Goal: Book appointment/travel/reservation

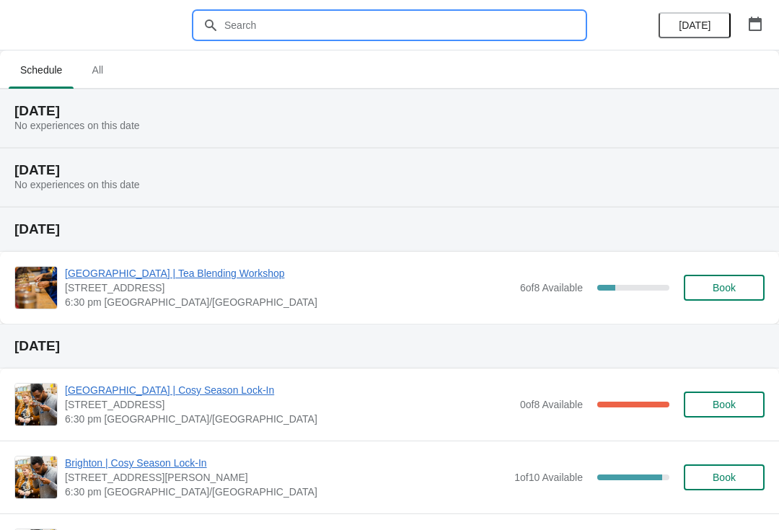
click at [424, 16] on input "text" at bounding box center [403, 25] width 360 height 26
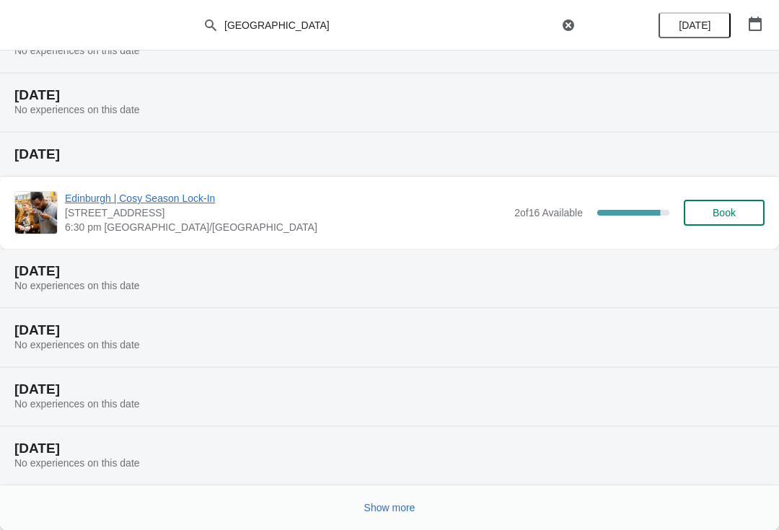
scroll to position [134, 0]
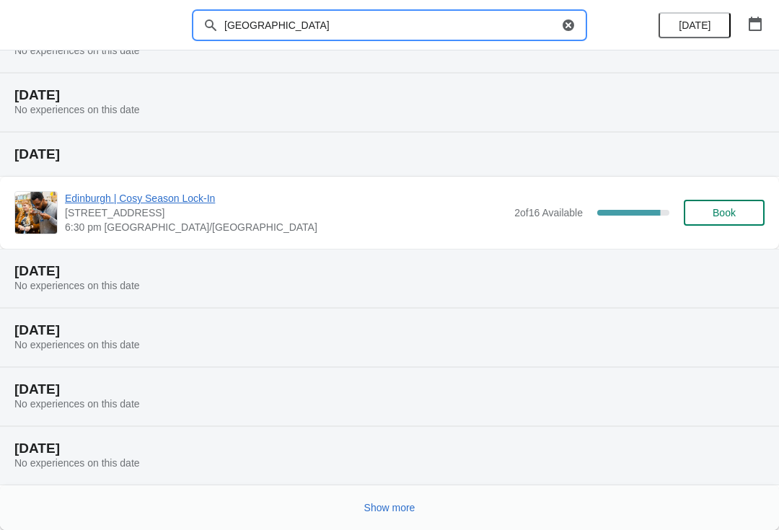
type input "[GEOGRAPHIC_DATA]"
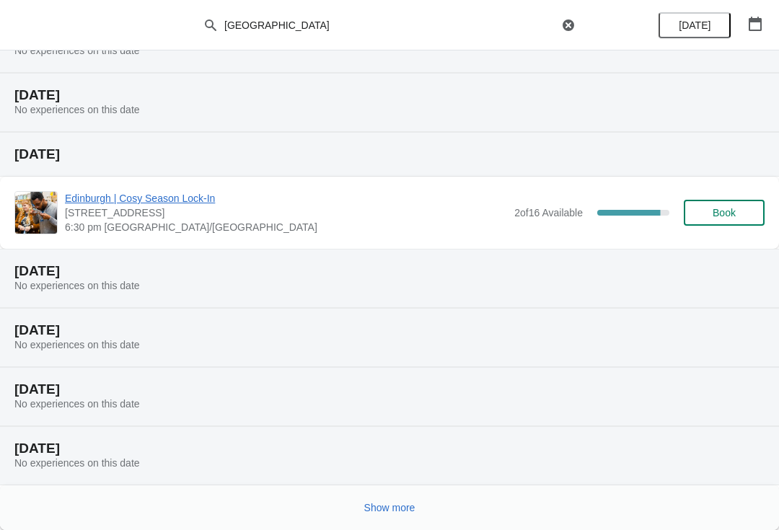
click at [405, 503] on span "Show more" at bounding box center [389, 508] width 51 height 12
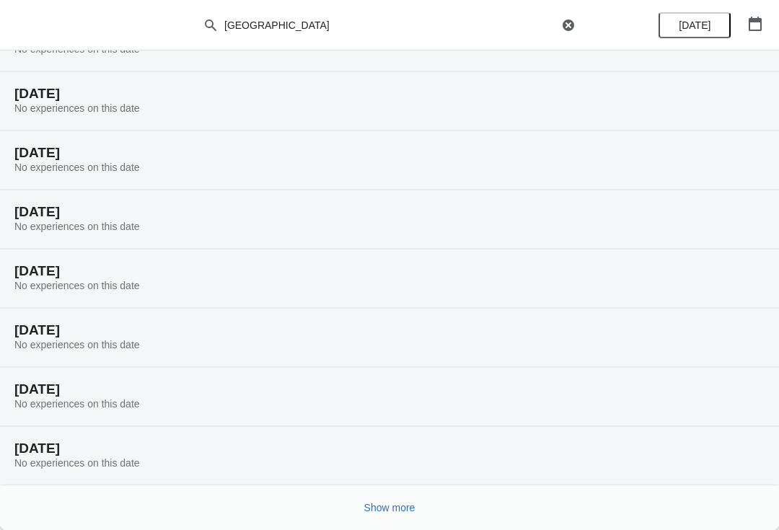
scroll to position [607, 0]
click at [404, 515] on button "Show more" at bounding box center [389, 508] width 63 height 26
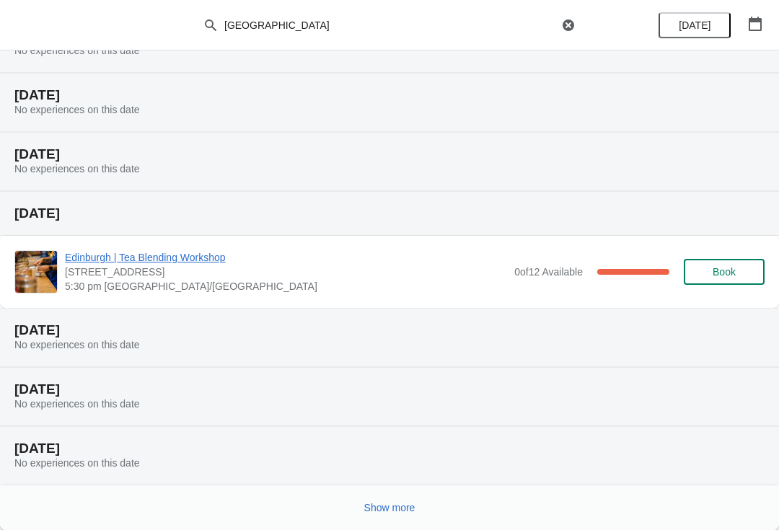
scroll to position [1138, 0]
click at [414, 510] on span "Show more" at bounding box center [389, 508] width 51 height 12
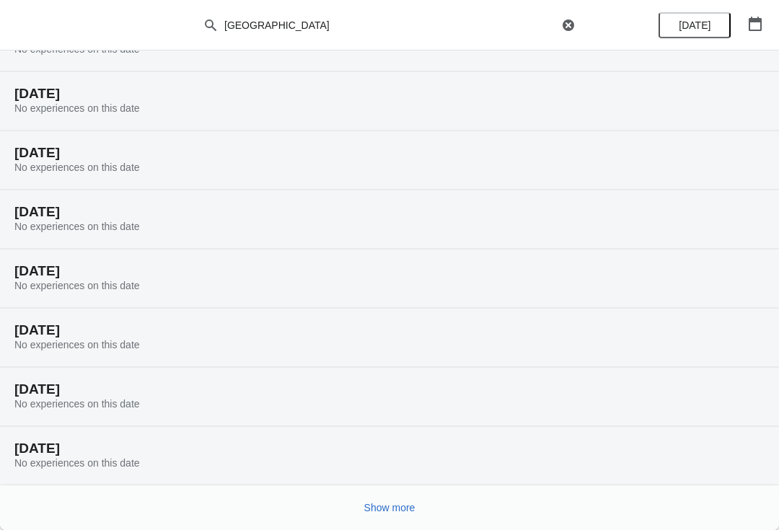
scroll to position [1610, 0]
click at [406, 515] on button "Show more" at bounding box center [389, 508] width 63 height 26
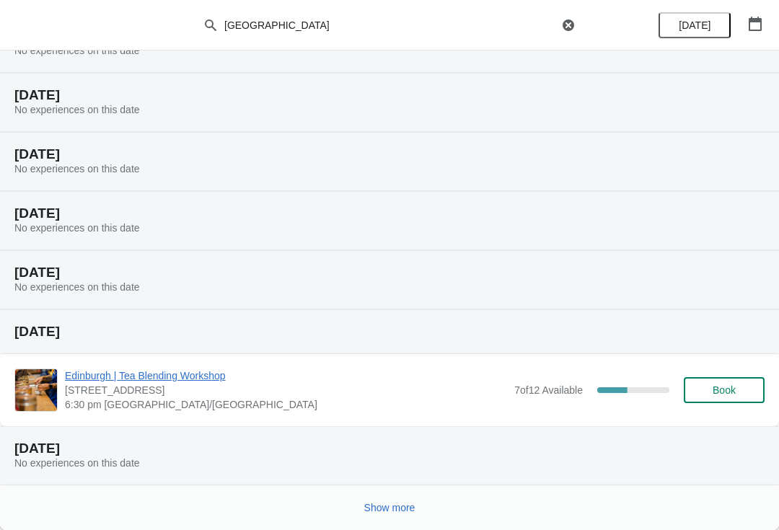
scroll to position [2141, 0]
click at [711, 397] on button "Book" at bounding box center [723, 390] width 81 height 26
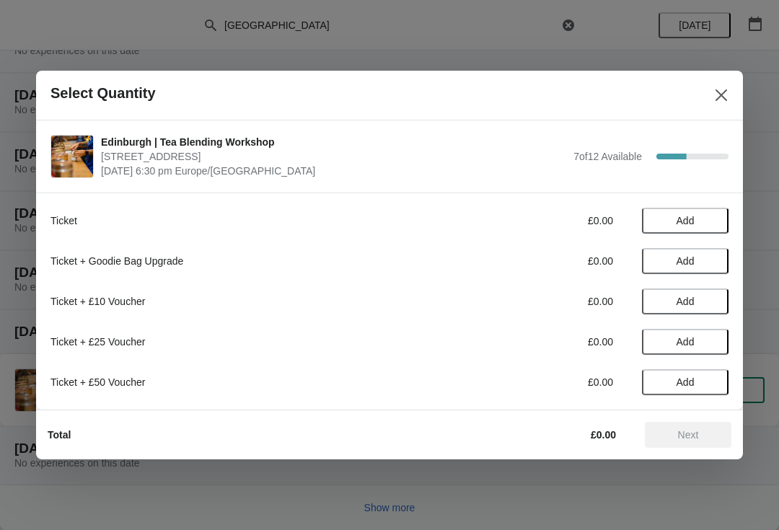
click at [686, 224] on span "Add" at bounding box center [685, 221] width 18 height 12
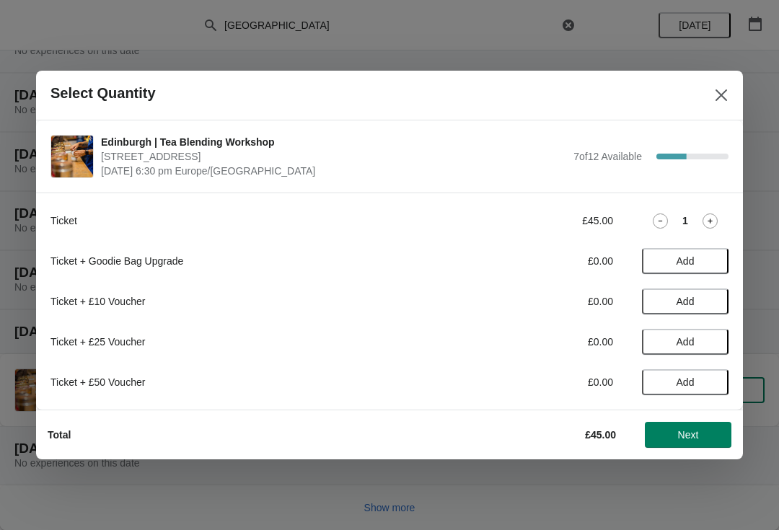
click at [714, 214] on icon at bounding box center [709, 220] width 15 height 15
click at [696, 432] on span "Next" at bounding box center [688, 435] width 21 height 12
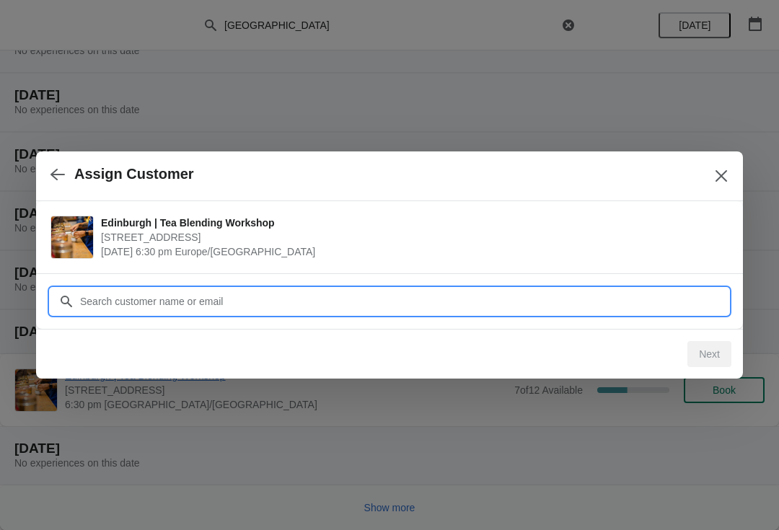
click at [616, 298] on input "Customer" at bounding box center [403, 301] width 649 height 26
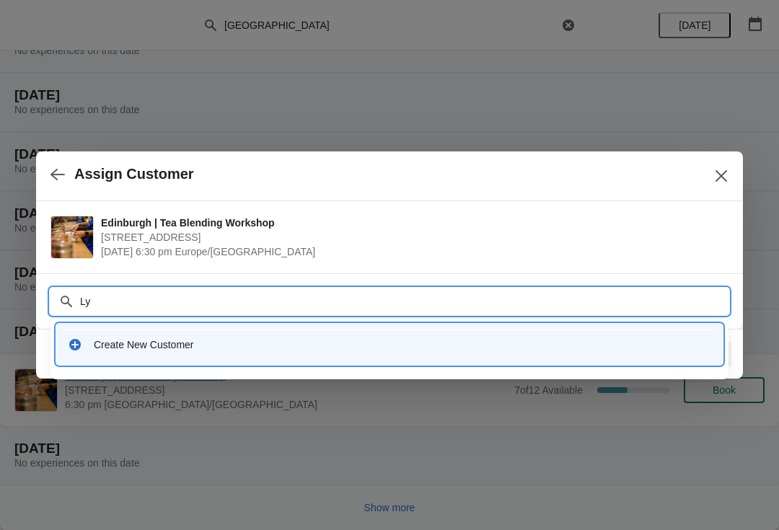
type input "L"
click at [187, 347] on div "Create New Customer" at bounding box center [402, 344] width 617 height 14
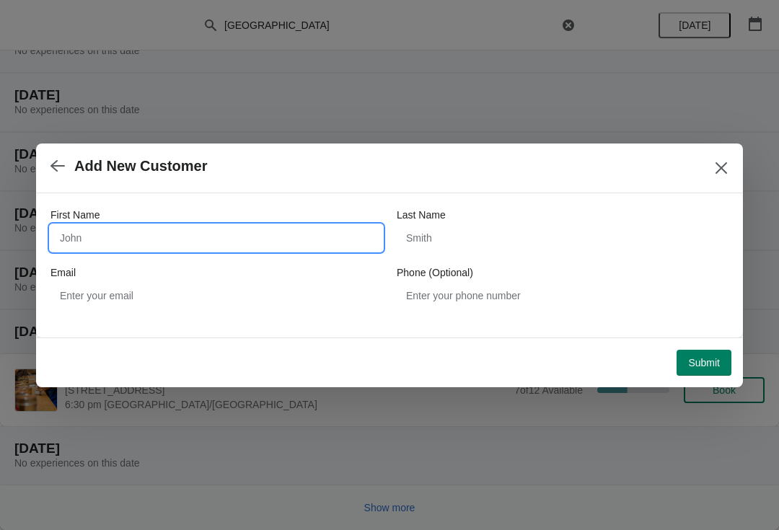
click at [265, 242] on input "First Name" at bounding box center [216, 238] width 332 height 26
type input "[PERSON_NAME]"
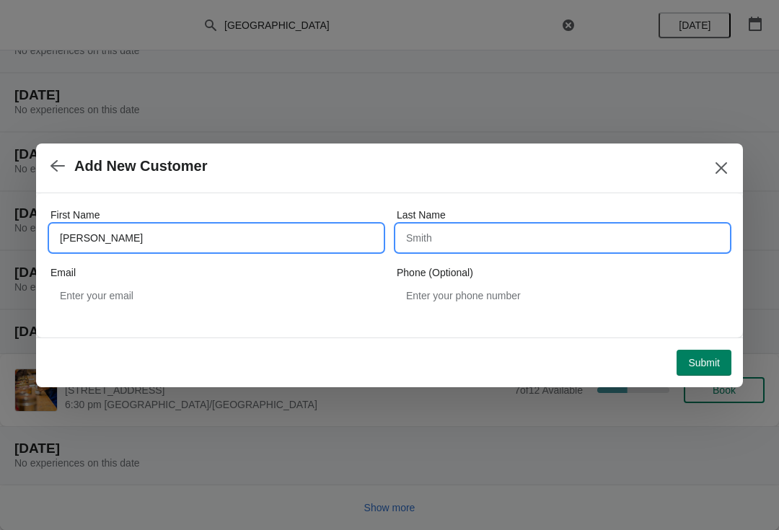
click at [491, 239] on input "Last Name" at bounding box center [562, 238] width 332 height 26
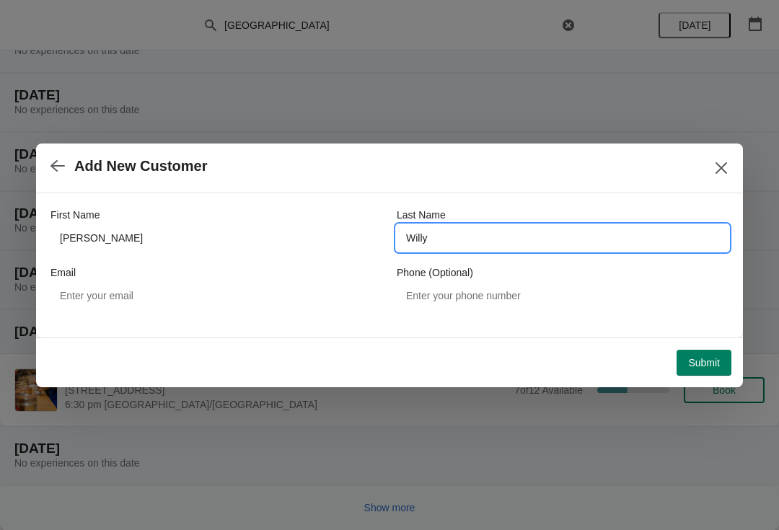
type input "Willy"
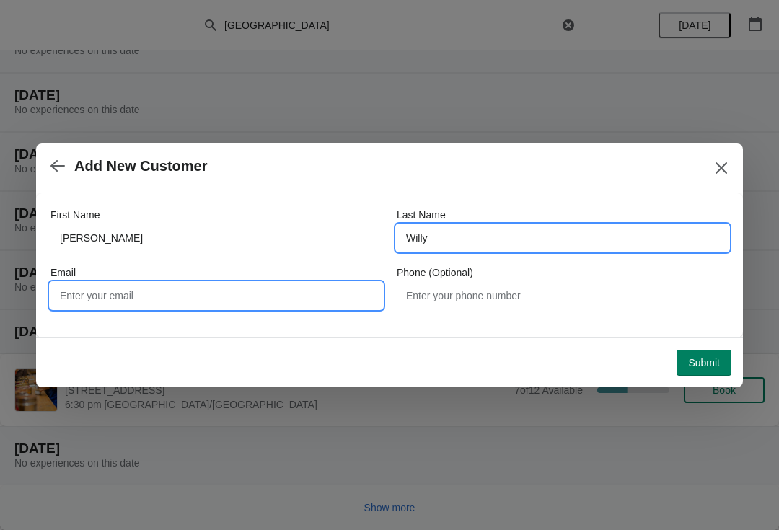
click at [286, 293] on input "Email" at bounding box center [216, 296] width 332 height 26
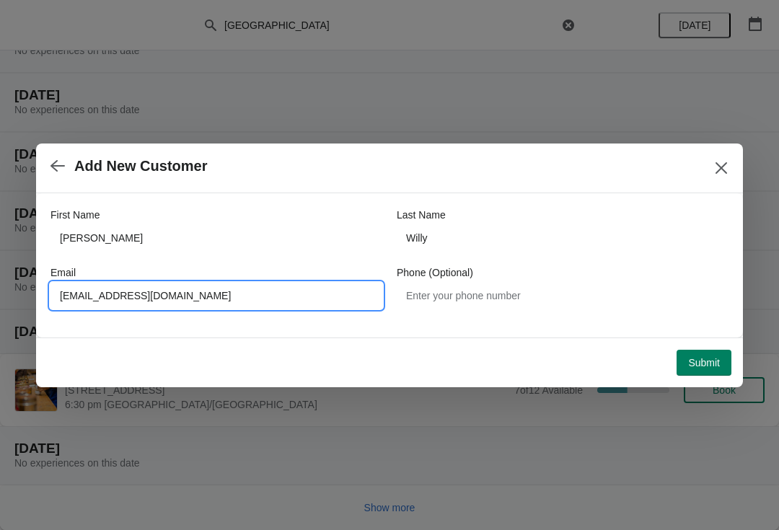
type input "[EMAIL_ADDRESS][DOMAIN_NAME]"
click at [705, 365] on span "Submit" at bounding box center [704, 363] width 32 height 12
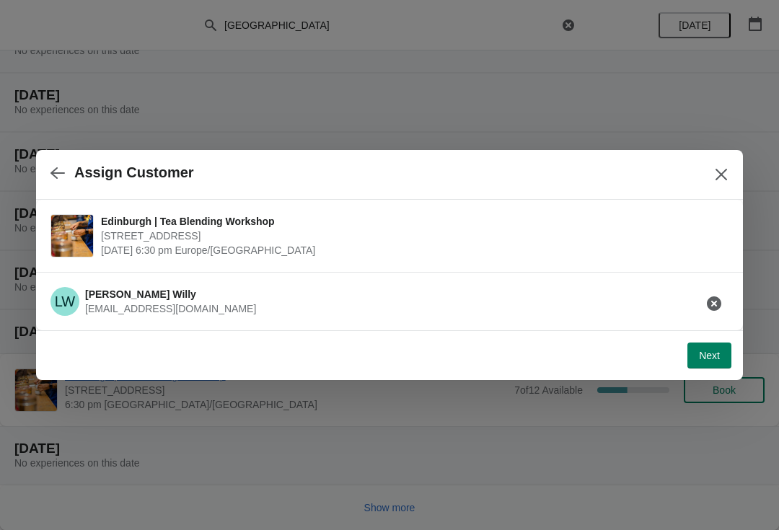
click at [704, 355] on span "Next" at bounding box center [709, 356] width 21 height 12
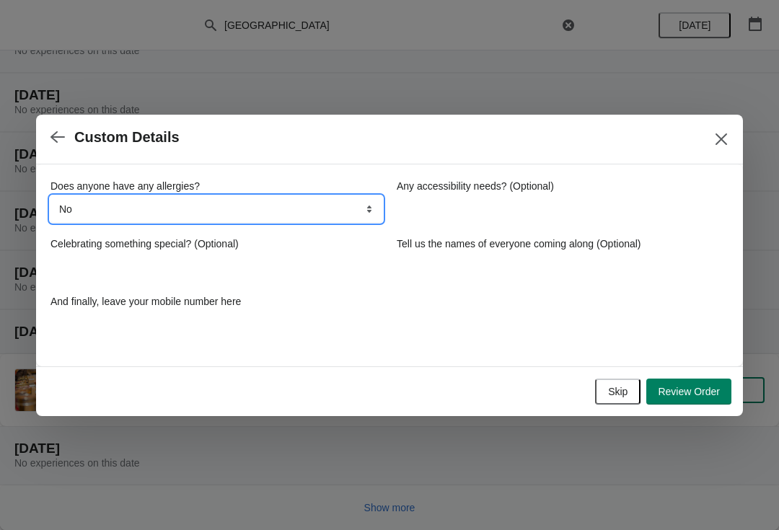
click at [367, 206] on select "No Yes nuts Yes wheat Yes other" at bounding box center [216, 209] width 332 height 26
select select "Yes wheat"
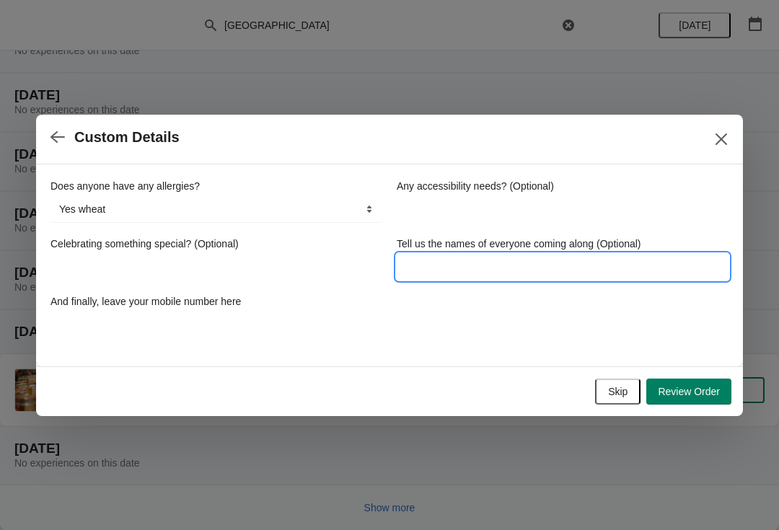
click at [493, 270] on input "Tell us the names of everyone coming along (Optional)" at bounding box center [562, 267] width 332 height 26
type input "[PERSON_NAME]"
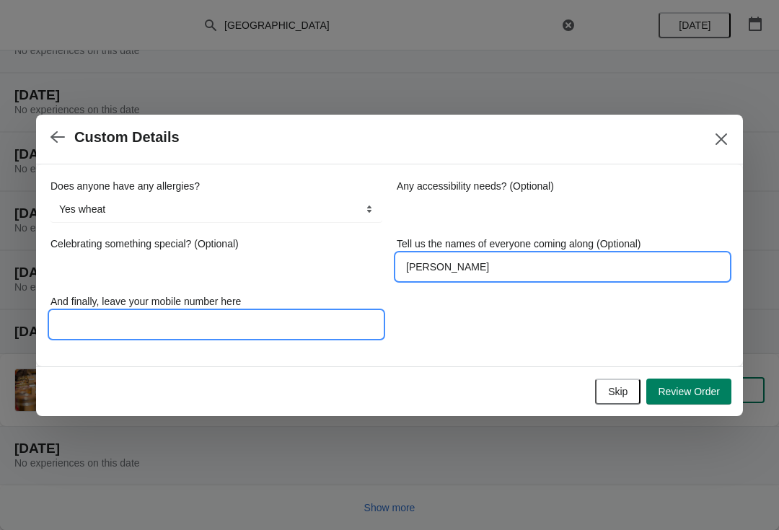
click at [257, 324] on input "And finally, leave your mobile number here" at bounding box center [216, 324] width 332 height 26
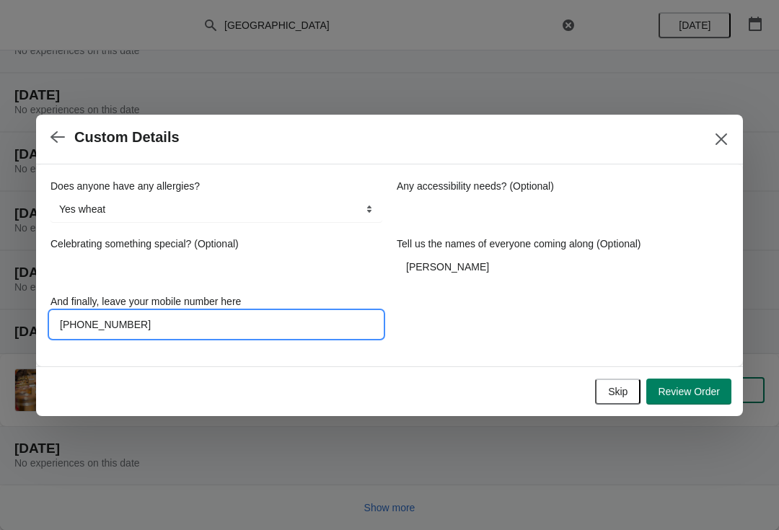
type input "[PHONE_NUMBER]"
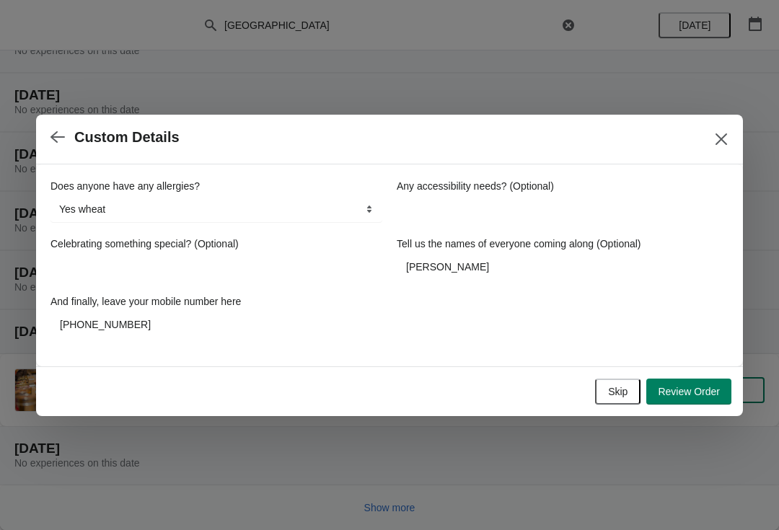
click at [667, 395] on span "Review Order" at bounding box center [688, 392] width 62 height 12
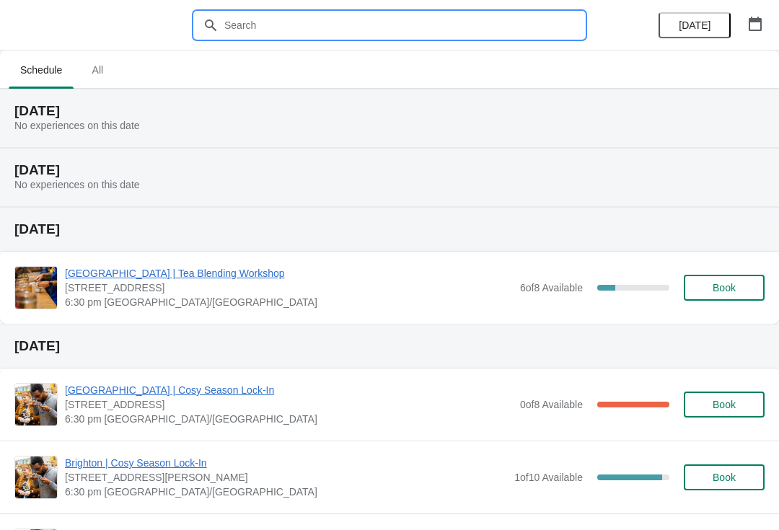
click at [514, 24] on input "text" at bounding box center [403, 25] width 360 height 26
type input "[GEOGRAPHIC_DATA]"
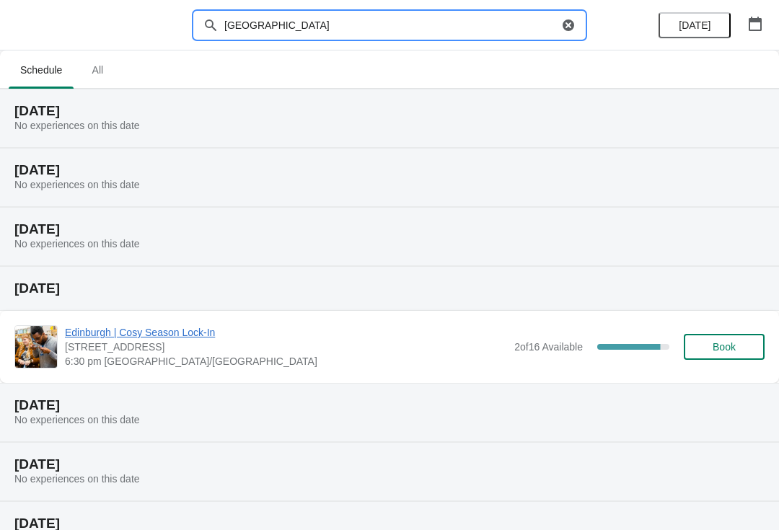
click at [755, 22] on icon "button" at bounding box center [754, 24] width 13 height 14
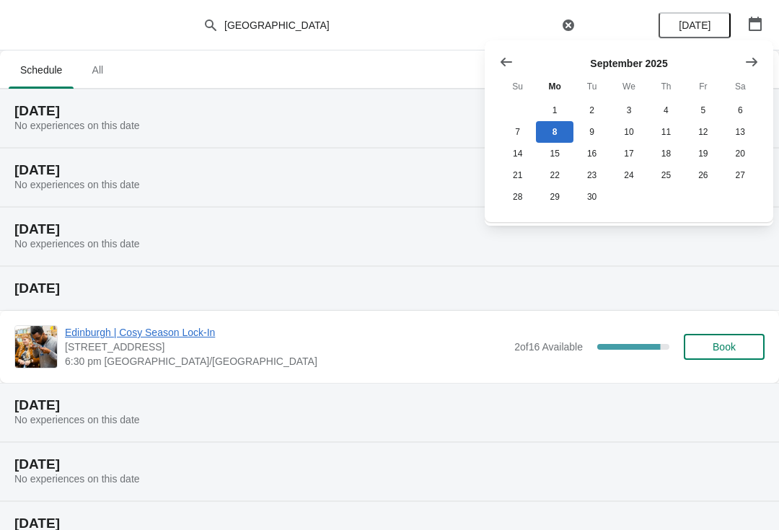
click at [755, 59] on icon "Show next month, October 2025" at bounding box center [751, 62] width 14 height 14
click at [662, 151] on button "16" at bounding box center [665, 154] width 37 height 22
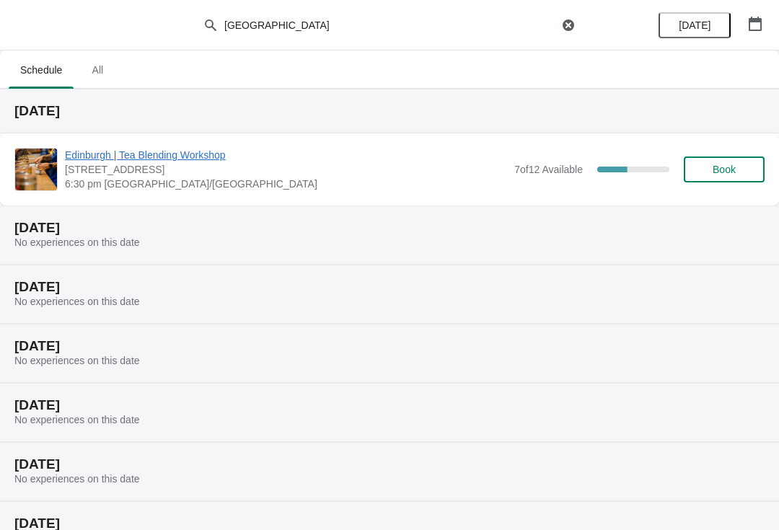
click at [732, 164] on span "Book" at bounding box center [723, 170] width 23 height 12
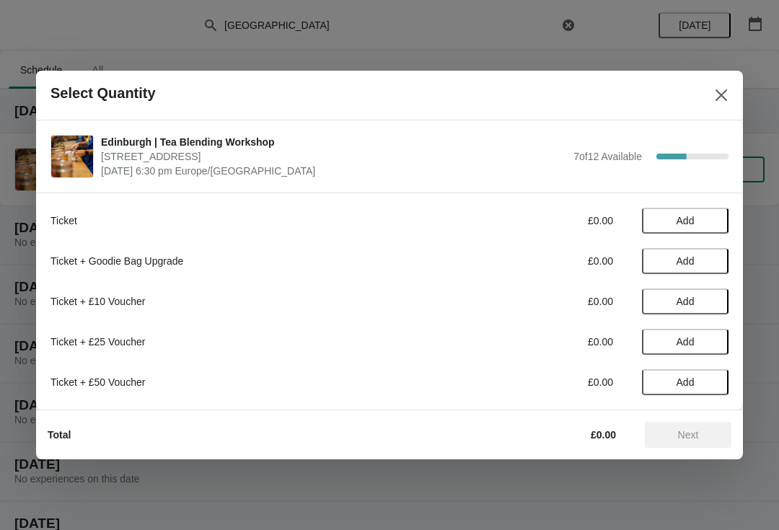
click at [693, 216] on span "Add" at bounding box center [685, 221] width 18 height 12
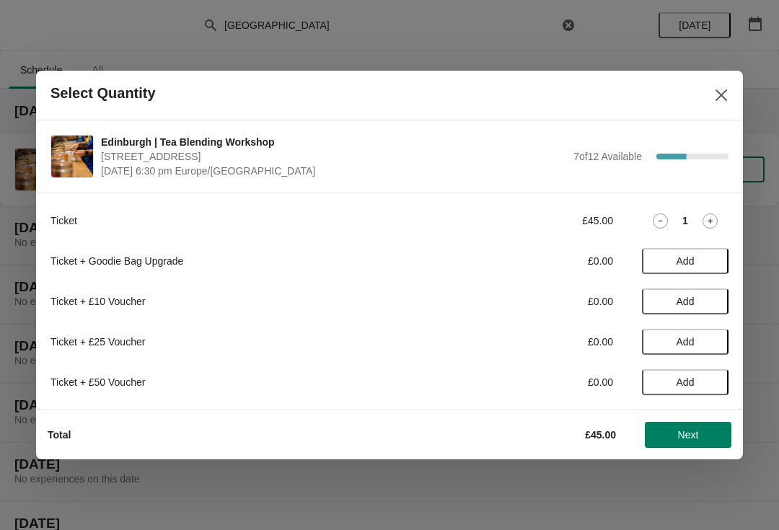
click at [708, 214] on icon at bounding box center [709, 220] width 15 height 15
click at [701, 418] on div "Total £90.00 Next" at bounding box center [383, 428] width 695 height 37
click at [697, 423] on button "Next" at bounding box center [687, 435] width 87 height 26
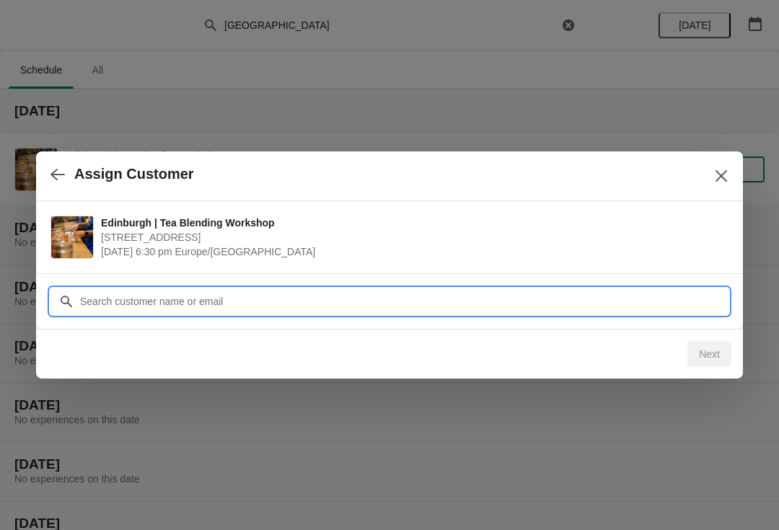
click at [461, 303] on input "Customer" at bounding box center [403, 301] width 649 height 26
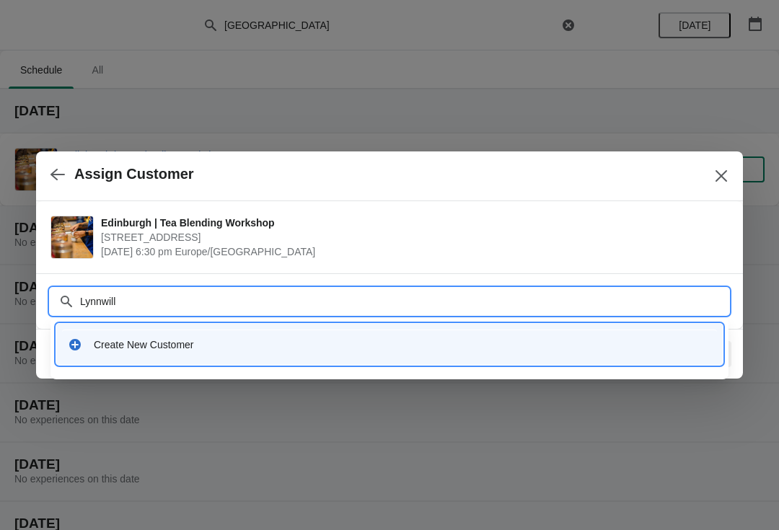
type input "Lynnwilly"
click at [244, 336] on div "Create New Customer" at bounding box center [389, 344] width 655 height 30
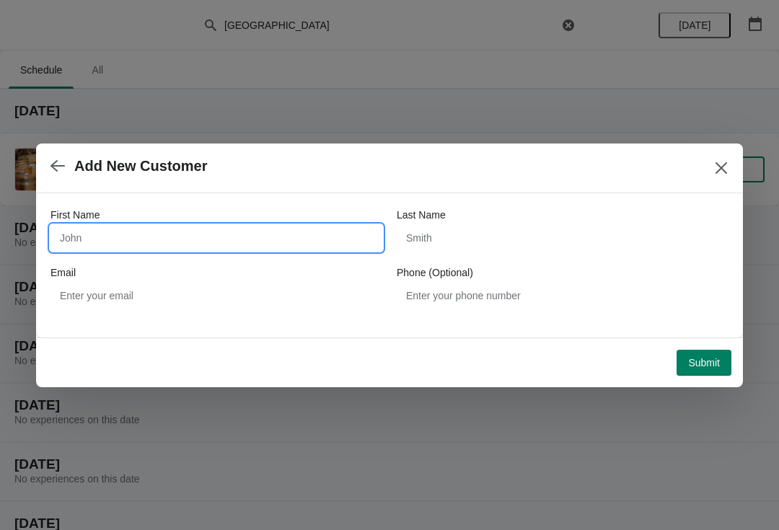
click at [265, 242] on input "First Name" at bounding box center [216, 238] width 332 height 26
type input "[PERSON_NAME]"
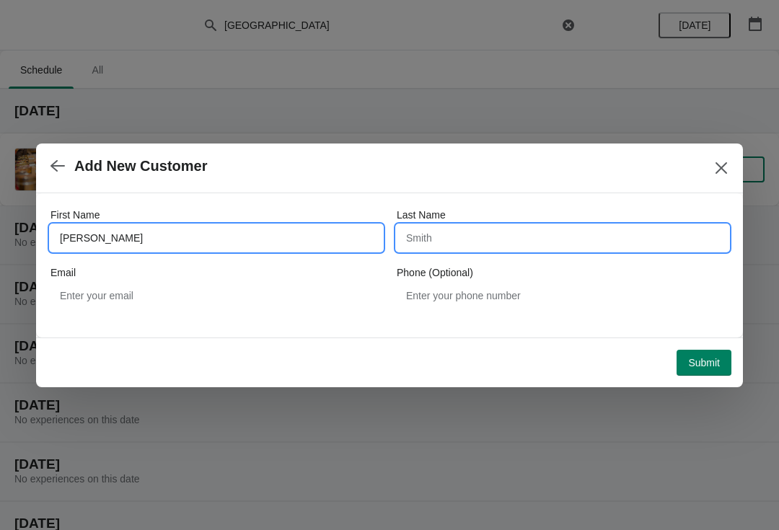
click at [469, 236] on input "Last Name" at bounding box center [562, 238] width 332 height 26
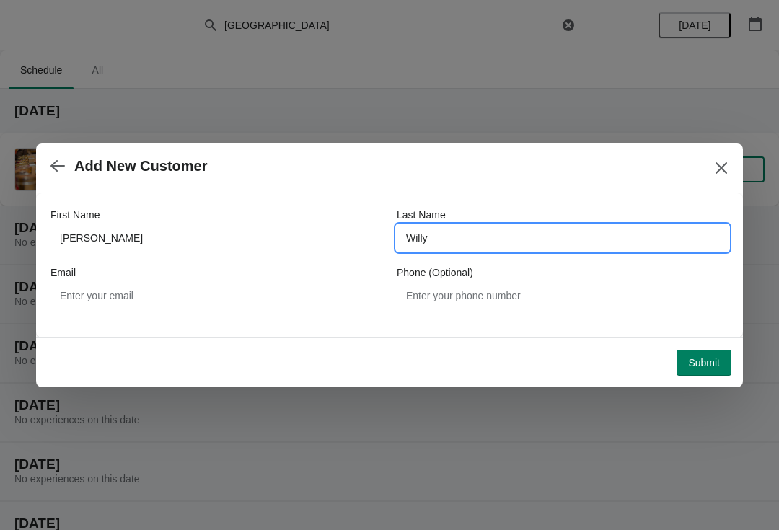
type input "Willy"
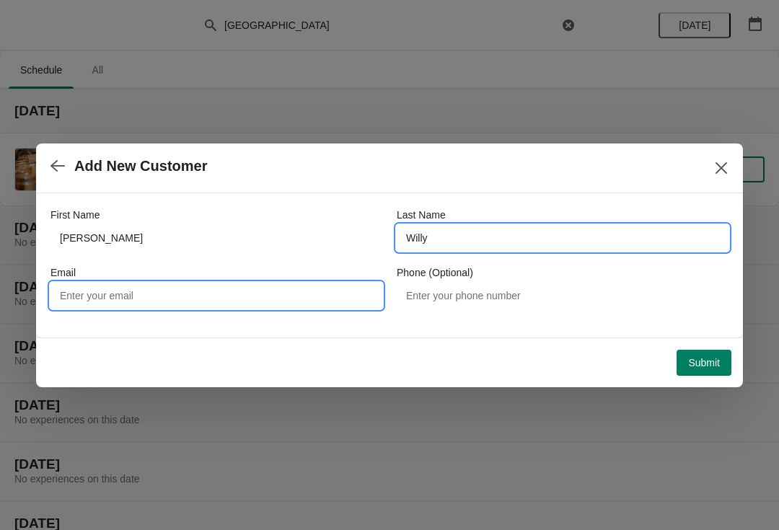
click at [260, 293] on input "Email" at bounding box center [216, 296] width 332 height 26
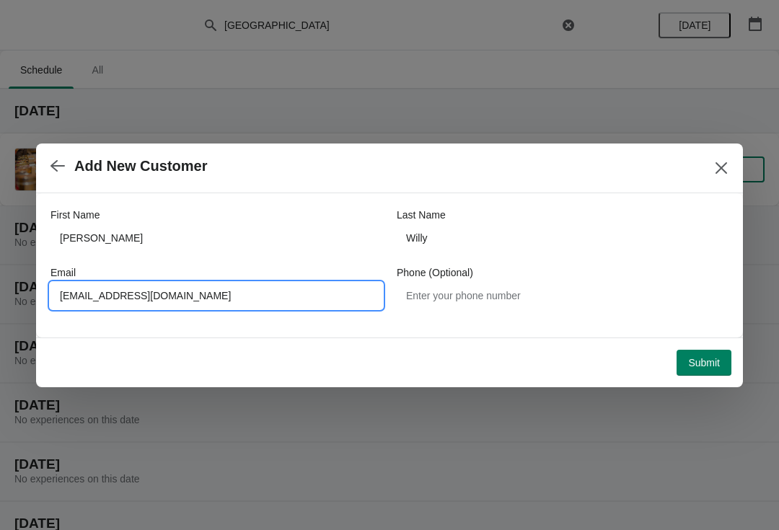
type input "[EMAIL_ADDRESS][DOMAIN_NAME]"
click at [714, 359] on span "Submit" at bounding box center [704, 363] width 32 height 12
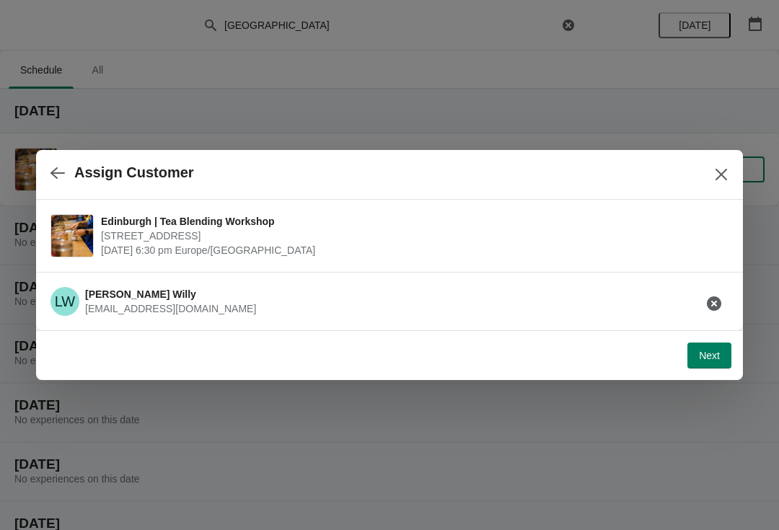
click at [713, 366] on button "Next" at bounding box center [709, 355] width 44 height 26
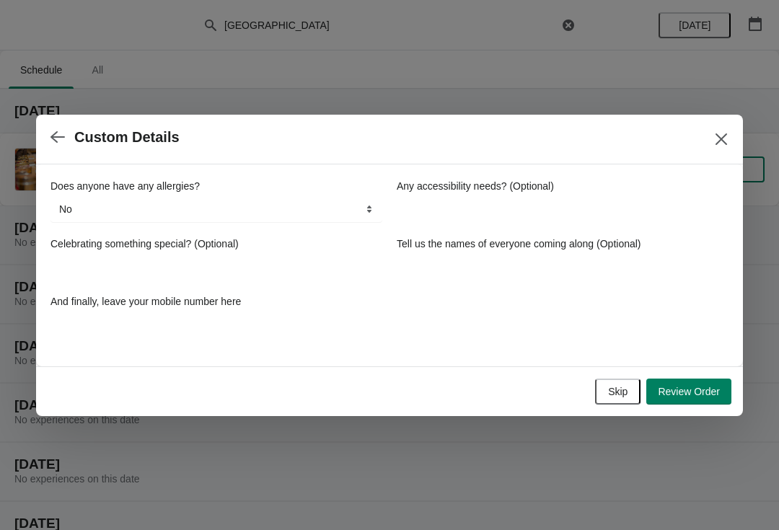
click at [371, 213] on select "No Yes nuts Yes wheat Yes other" at bounding box center [216, 209] width 332 height 26
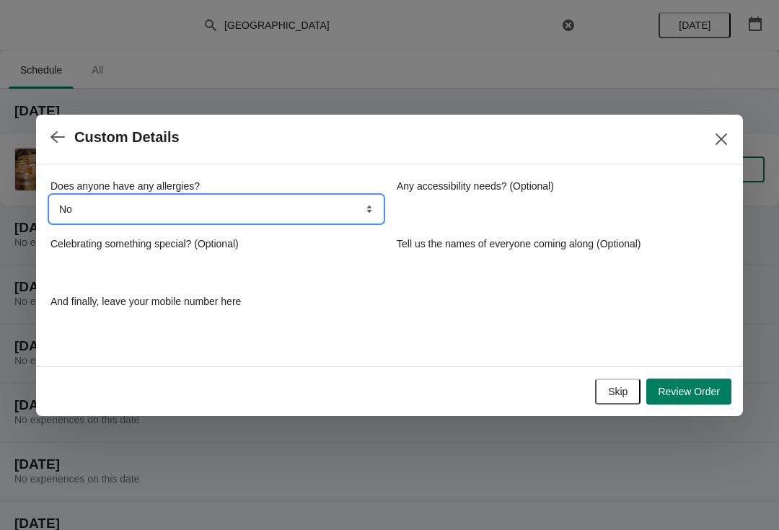
select select "Yes wheat"
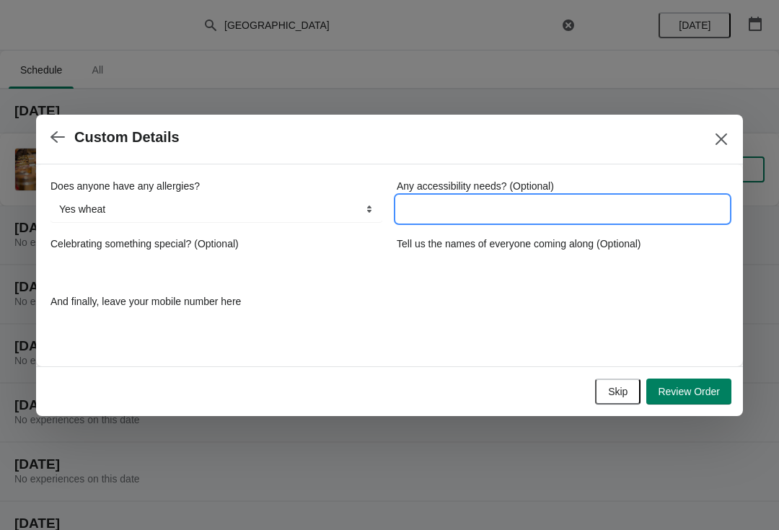
click at [482, 208] on input "Any accessibility needs? (Optional)" at bounding box center [562, 209] width 332 height 26
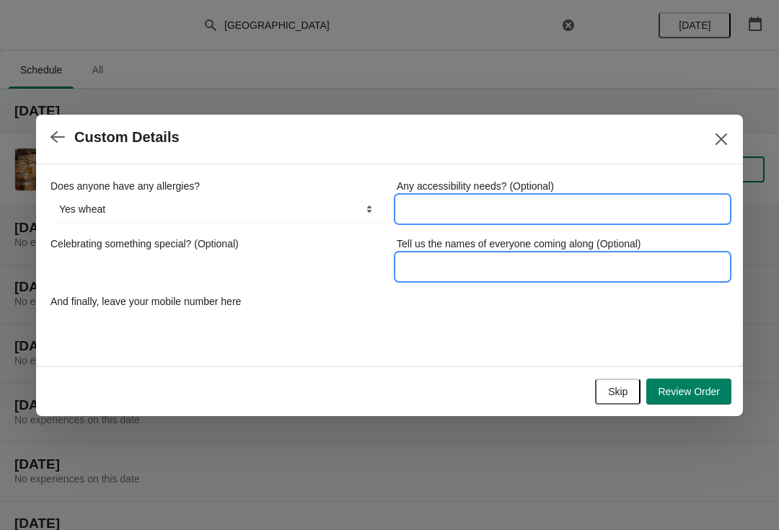
click at [497, 260] on input "Tell us the names of everyone coming along (Optional)" at bounding box center [562, 267] width 332 height 26
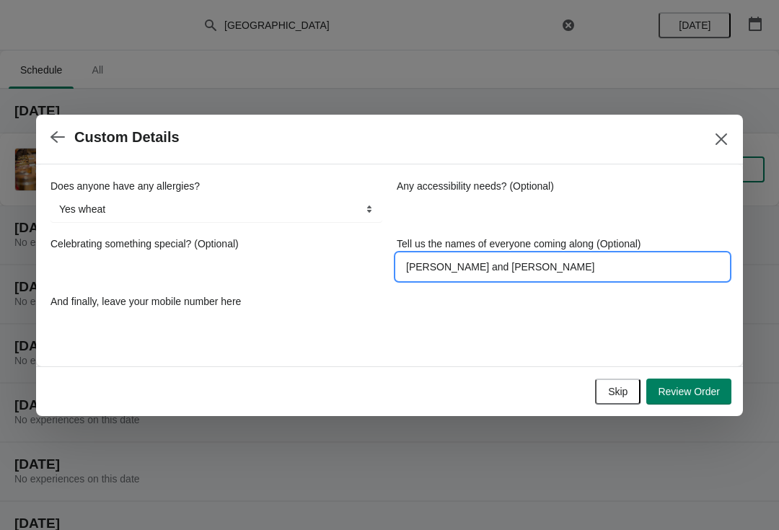
type input "Inglina and Lynn"
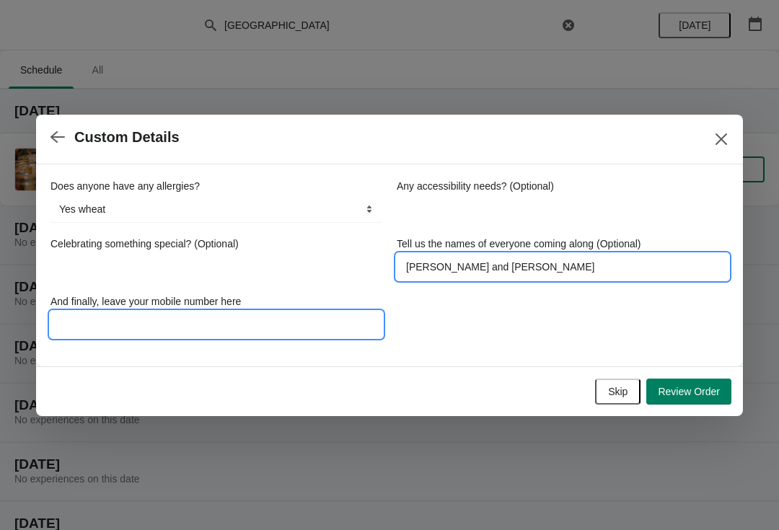
click at [350, 330] on input "And finally, leave your mobile number here" at bounding box center [216, 324] width 332 height 26
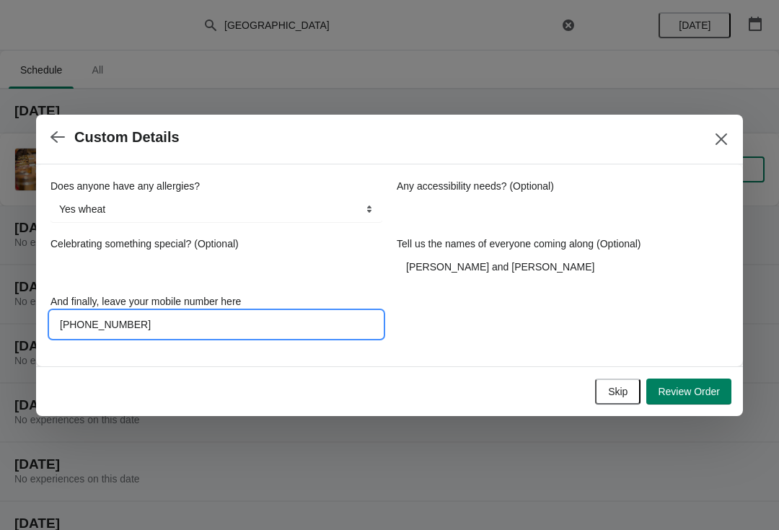
type input "[PHONE_NUMBER]"
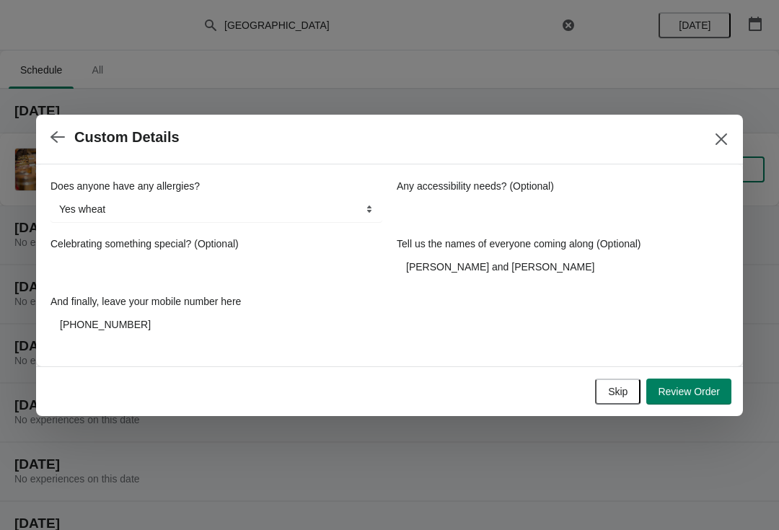
click at [705, 386] on span "Review Order" at bounding box center [688, 392] width 62 height 12
